Goal: Transaction & Acquisition: Purchase product/service

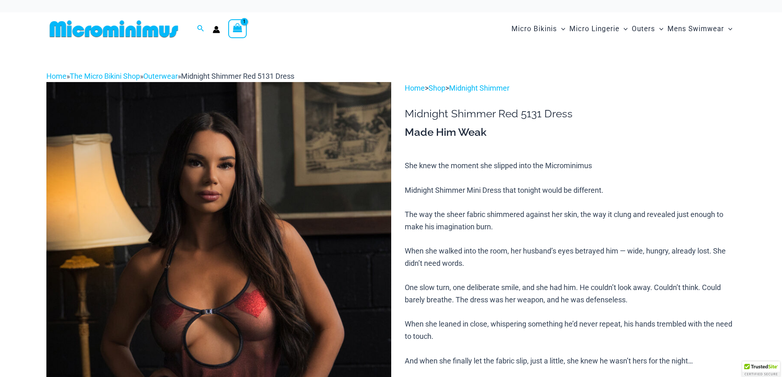
type input "**********"
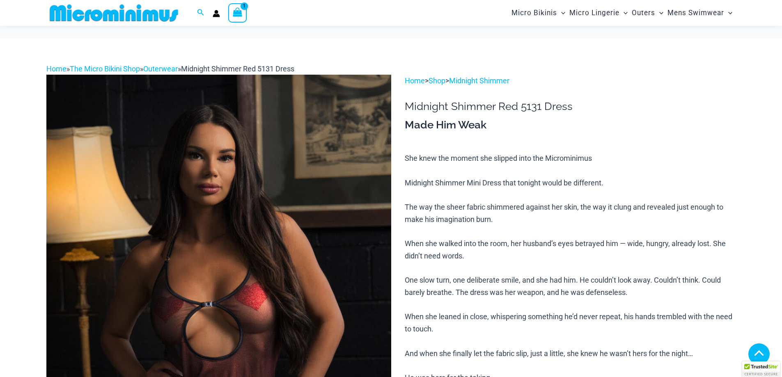
scroll to position [522, 0]
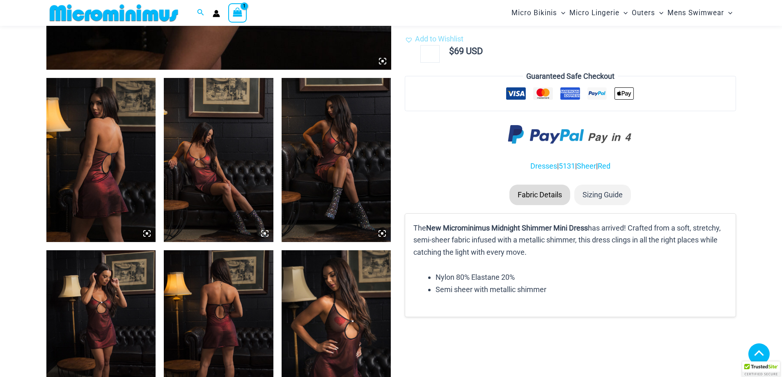
click at [108, 187] on img at bounding box center [101, 160] width 110 height 164
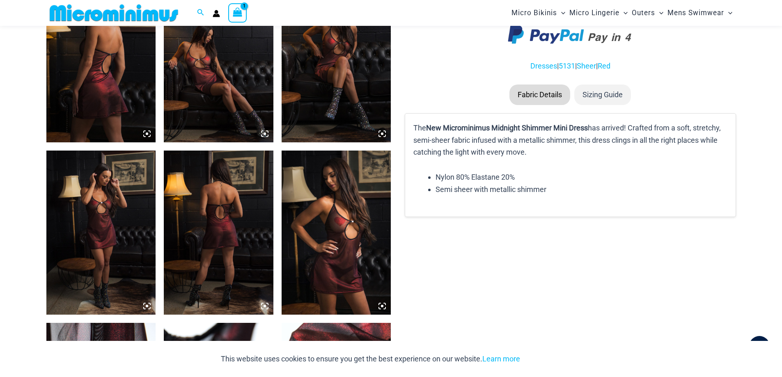
scroll to position [702, 0]
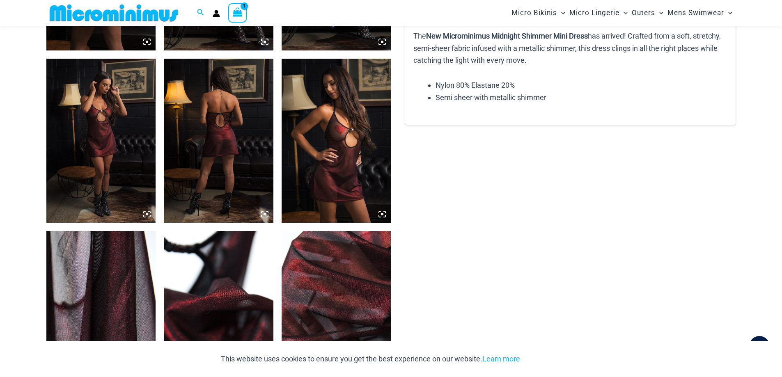
click at [114, 120] on img at bounding box center [101, 141] width 110 height 164
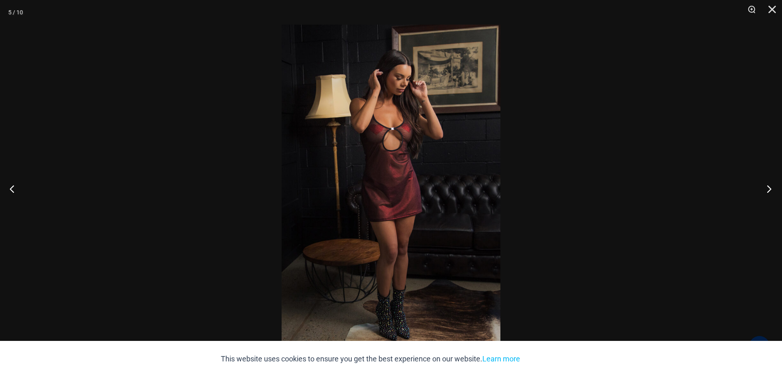
click at [766, 191] on button "Next" at bounding box center [766, 188] width 31 height 41
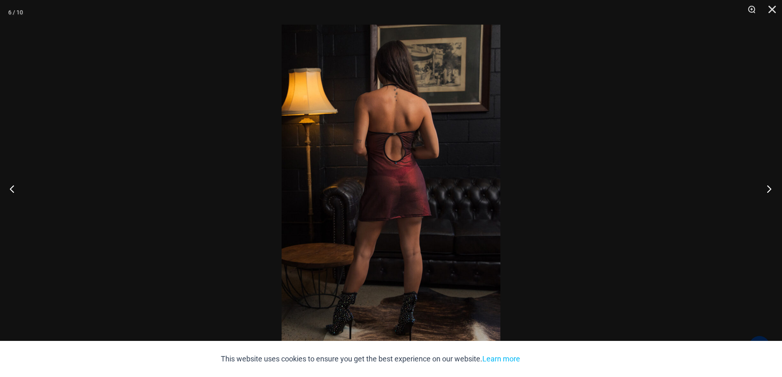
click at [766, 191] on button "Next" at bounding box center [766, 188] width 31 height 41
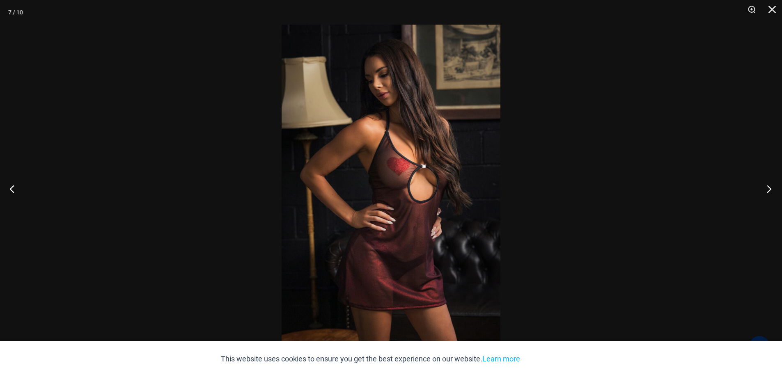
click at [766, 191] on button "Next" at bounding box center [766, 188] width 31 height 41
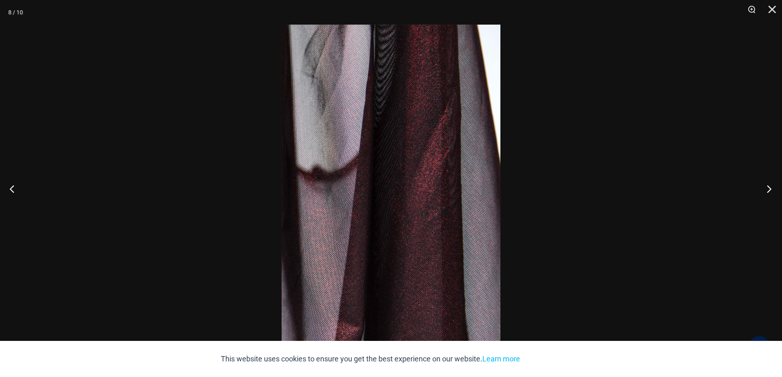
click at [766, 191] on button "Next" at bounding box center [766, 188] width 31 height 41
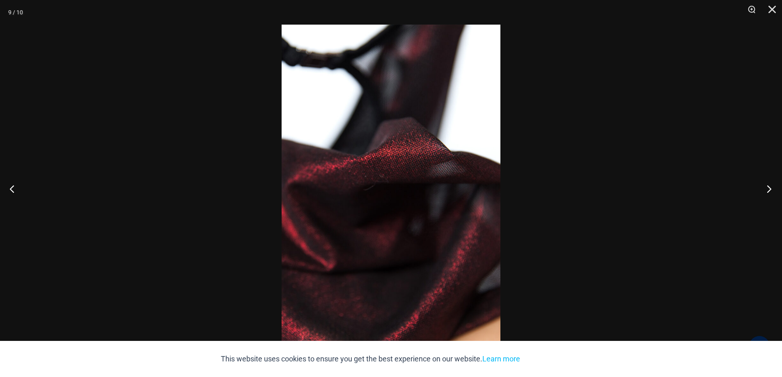
click at [766, 191] on button "Next" at bounding box center [766, 188] width 31 height 41
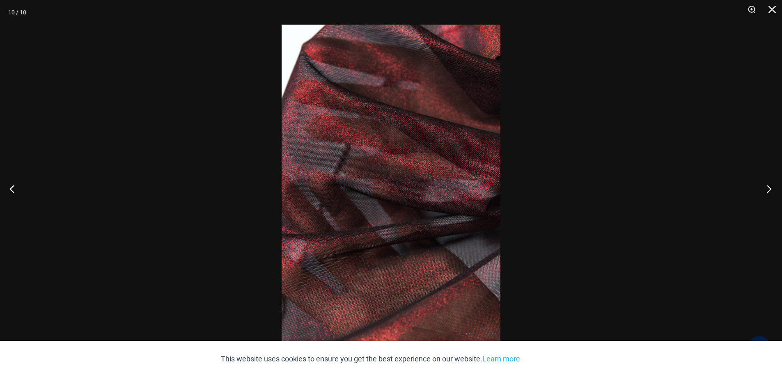
click at [766, 191] on button "Next" at bounding box center [766, 188] width 31 height 41
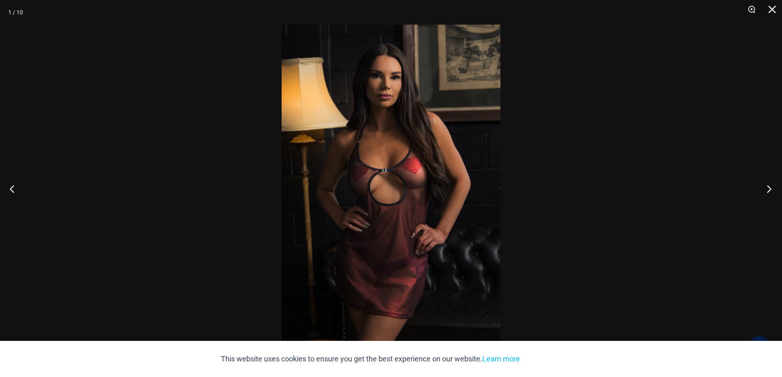
click at [766, 191] on button "Next" at bounding box center [766, 188] width 31 height 41
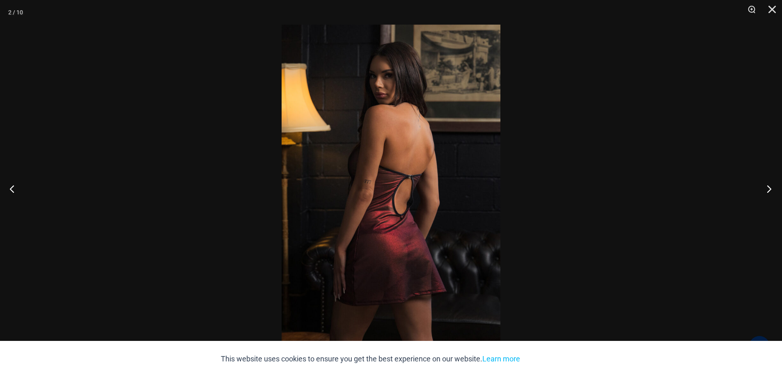
click at [766, 191] on button "Next" at bounding box center [766, 188] width 31 height 41
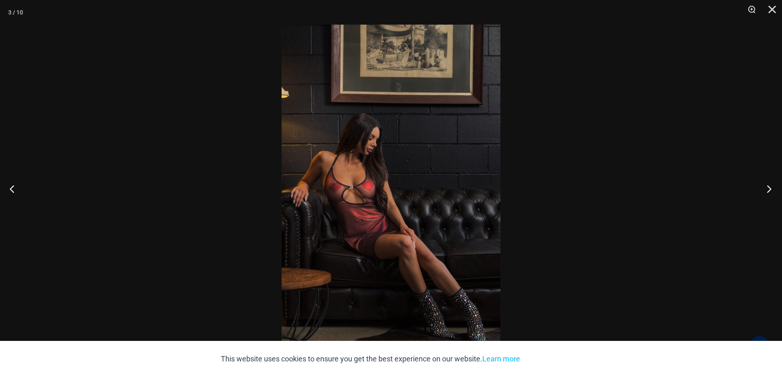
click at [766, 191] on button "Next" at bounding box center [766, 188] width 31 height 41
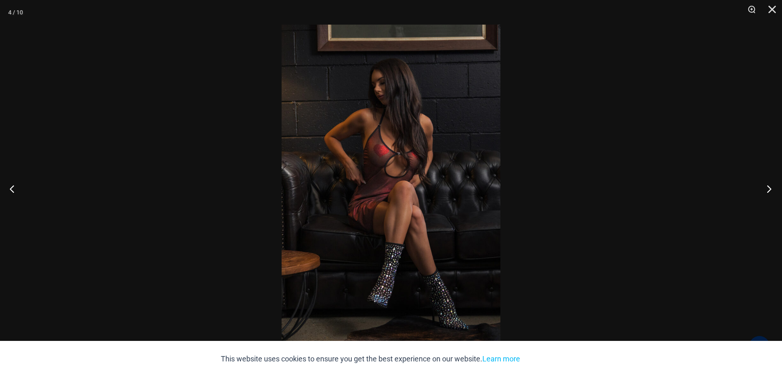
click at [766, 191] on button "Next" at bounding box center [766, 188] width 31 height 41
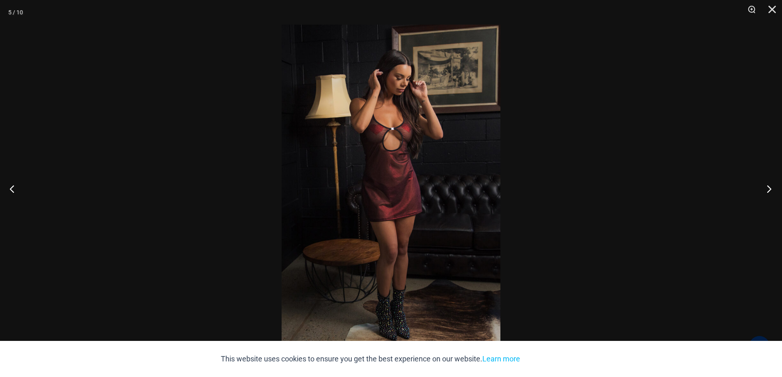
click at [766, 191] on button "Next" at bounding box center [766, 188] width 31 height 41
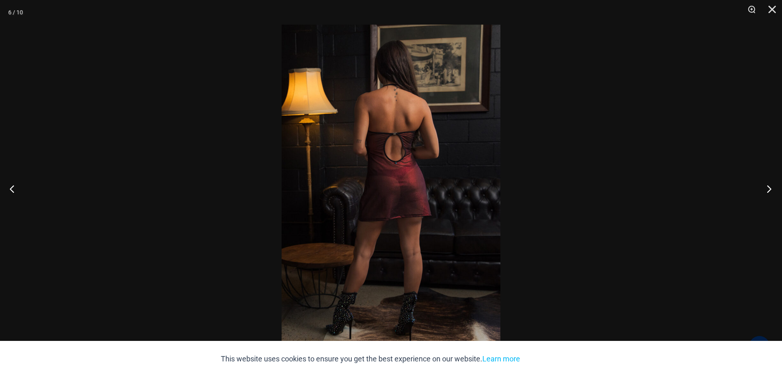
click at [766, 191] on button "Next" at bounding box center [766, 188] width 31 height 41
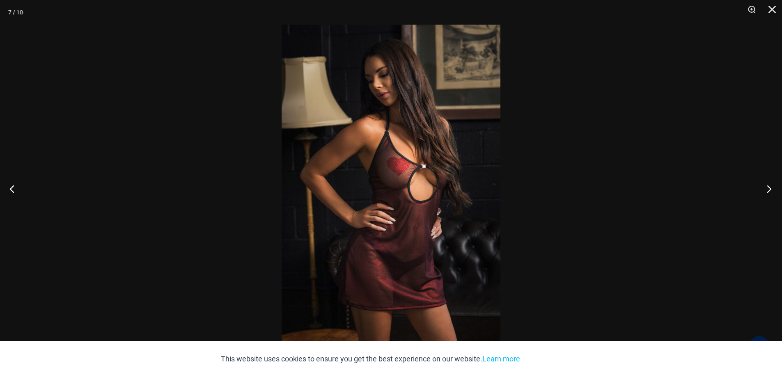
click at [766, 191] on button "Next" at bounding box center [766, 188] width 31 height 41
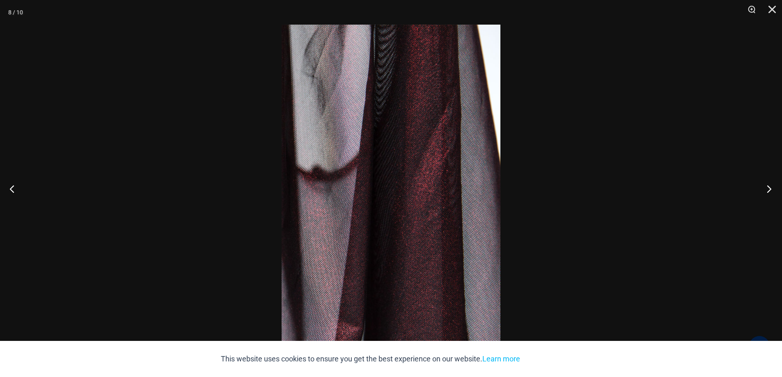
click at [766, 191] on button "Next" at bounding box center [766, 188] width 31 height 41
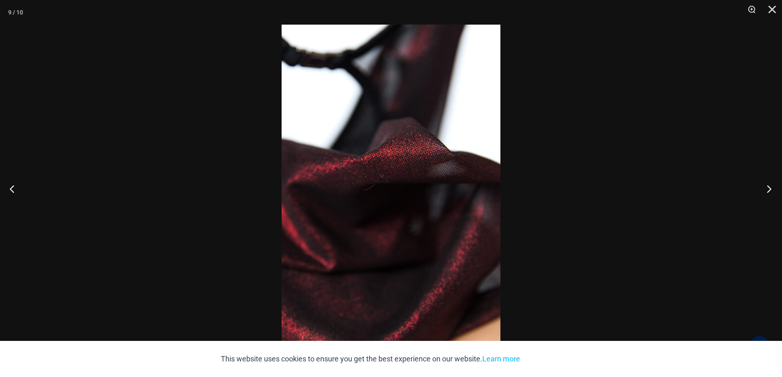
click at [766, 191] on button "Next" at bounding box center [766, 188] width 31 height 41
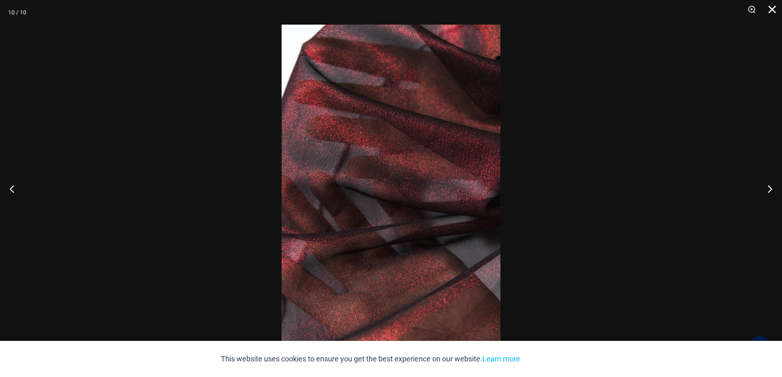
click at [772, 10] on button "Close" at bounding box center [769, 12] width 21 height 25
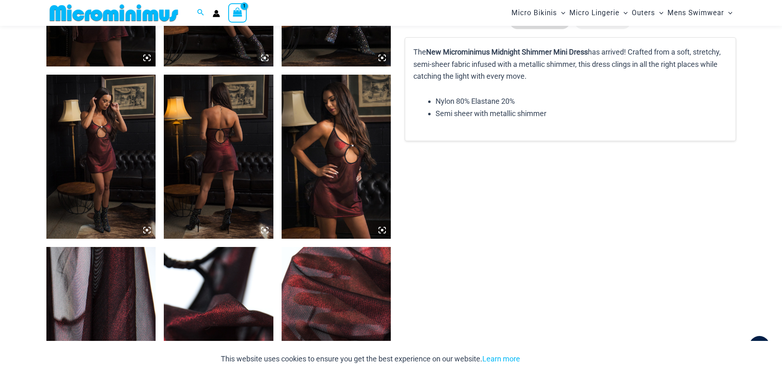
scroll to position [670, 0]
